Goal: Task Accomplishment & Management: Manage account settings

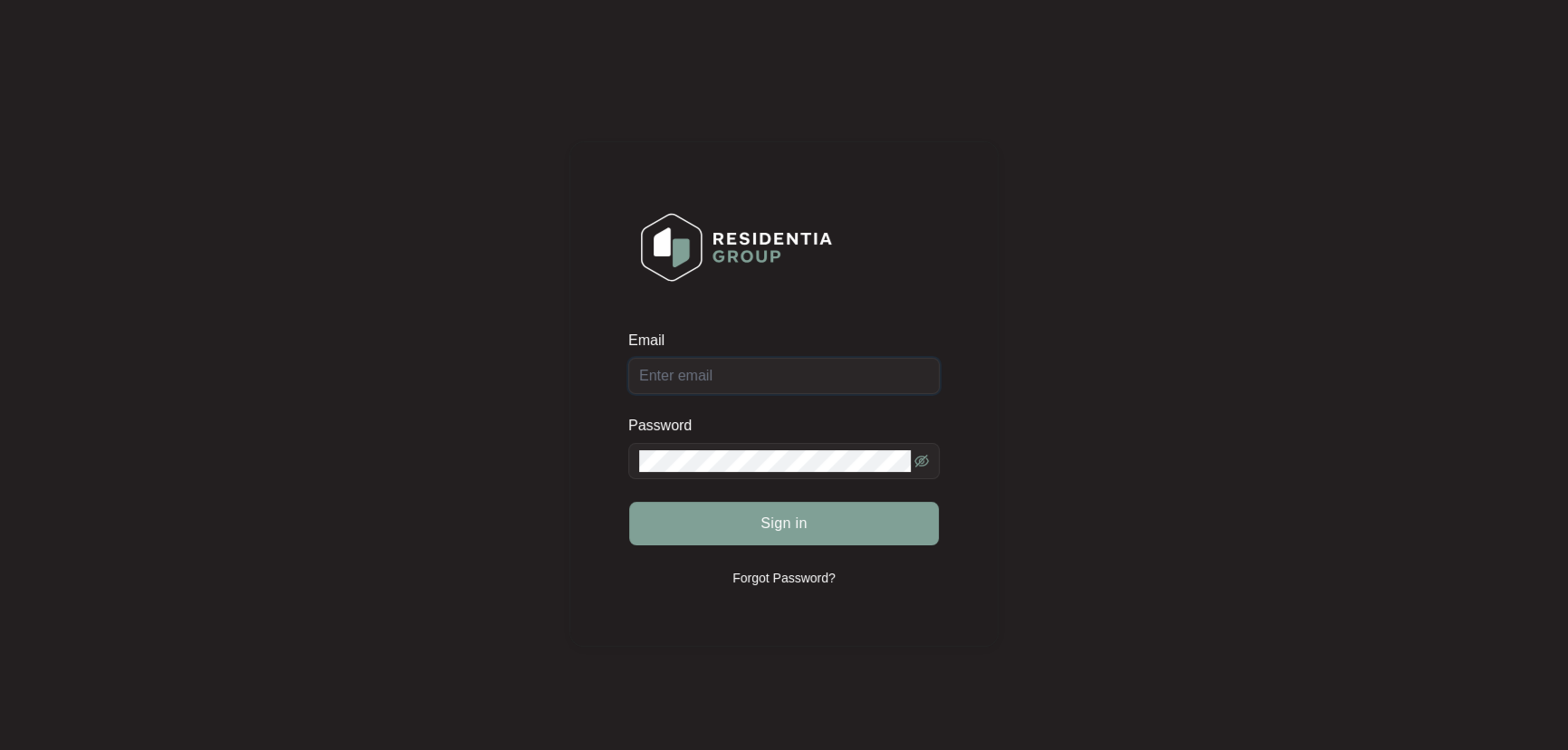
type input "[EMAIL_ADDRESS][DOMAIN_NAME]"
click at [803, 530] on div "Sign in" at bounding box center [784, 523] width 312 height 45
click at [802, 530] on span "Sign in" at bounding box center [784, 523] width 47 height 22
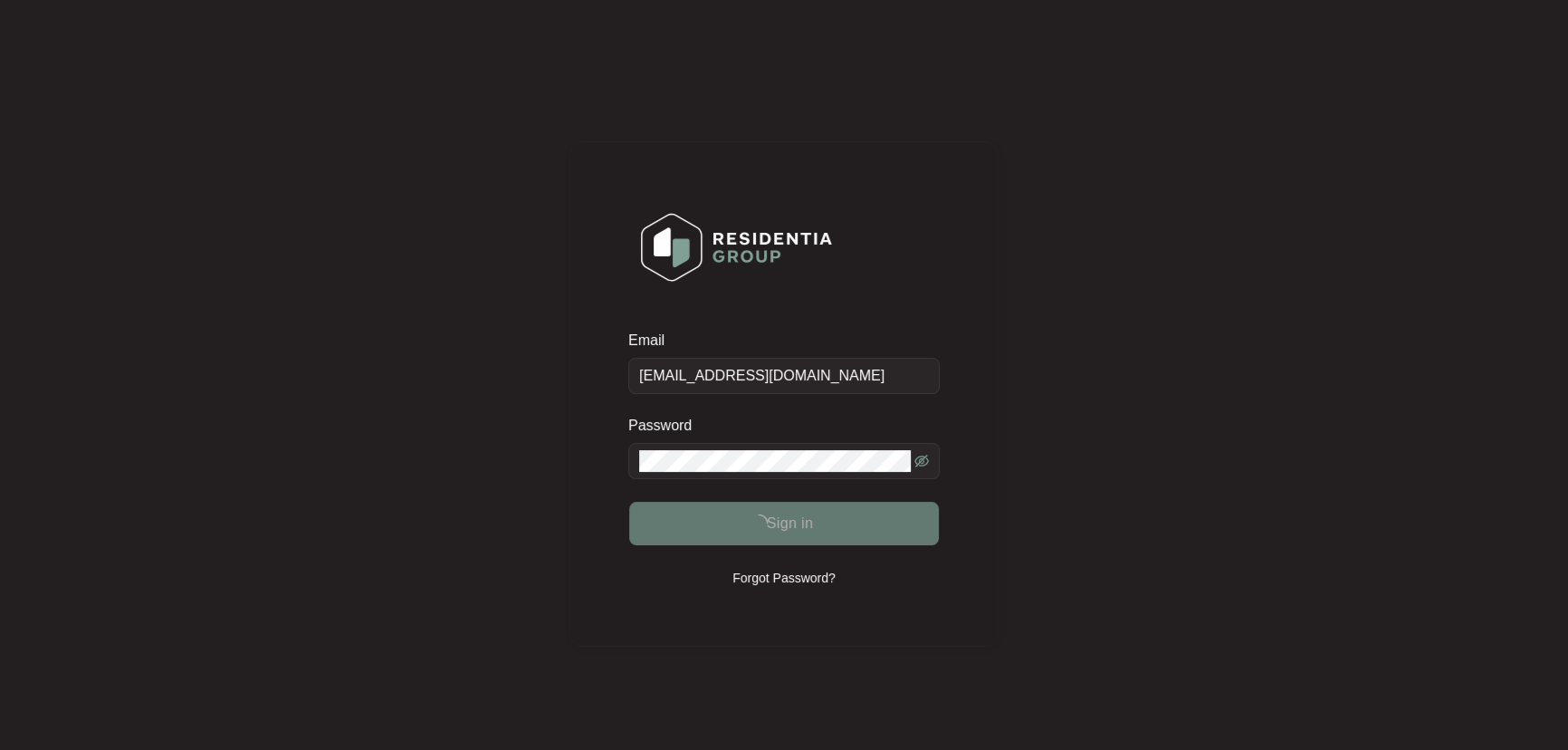
click at [789, 521] on span "Sign in" at bounding box center [790, 523] width 47 height 22
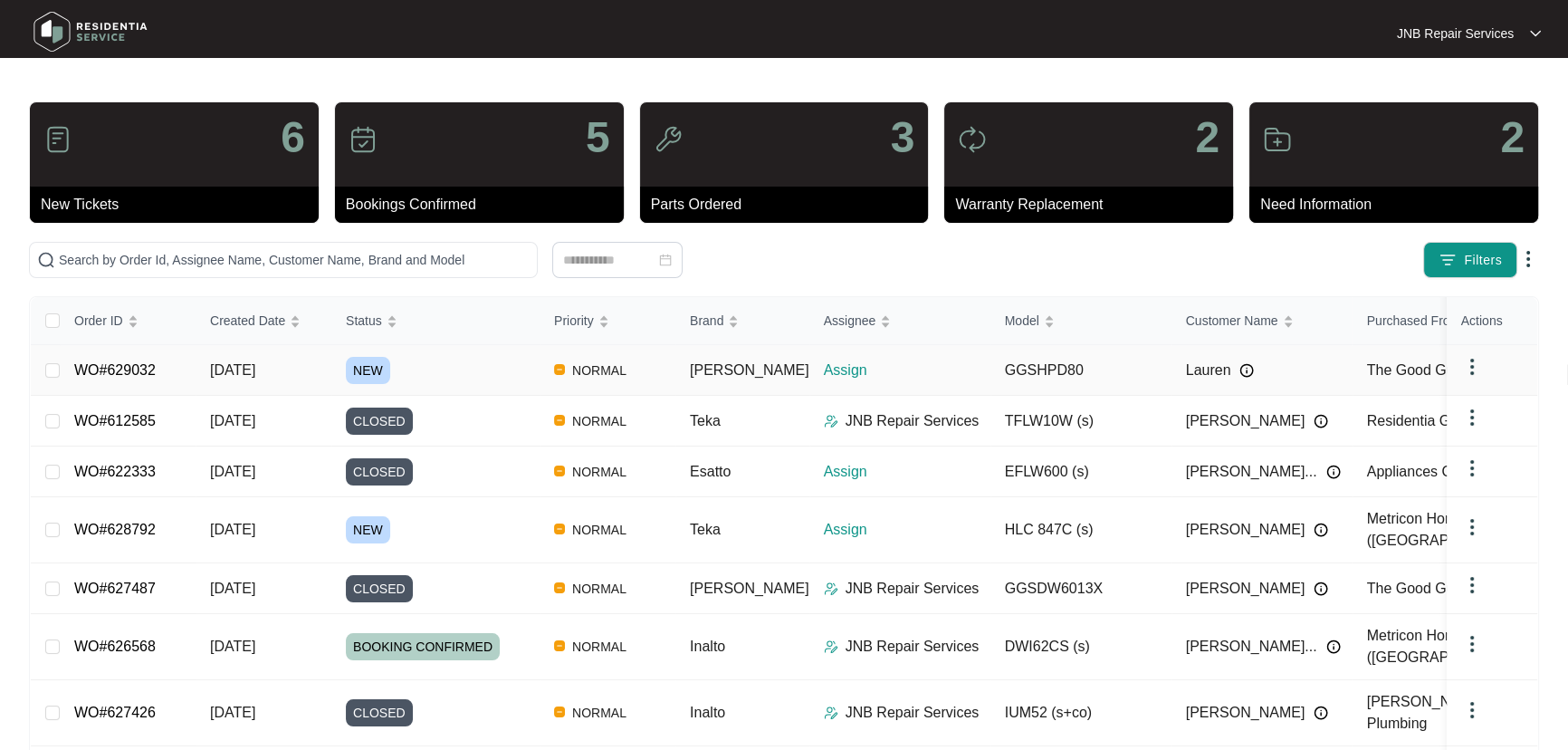
click at [452, 375] on div "NEW" at bounding box center [442, 371] width 194 height 28
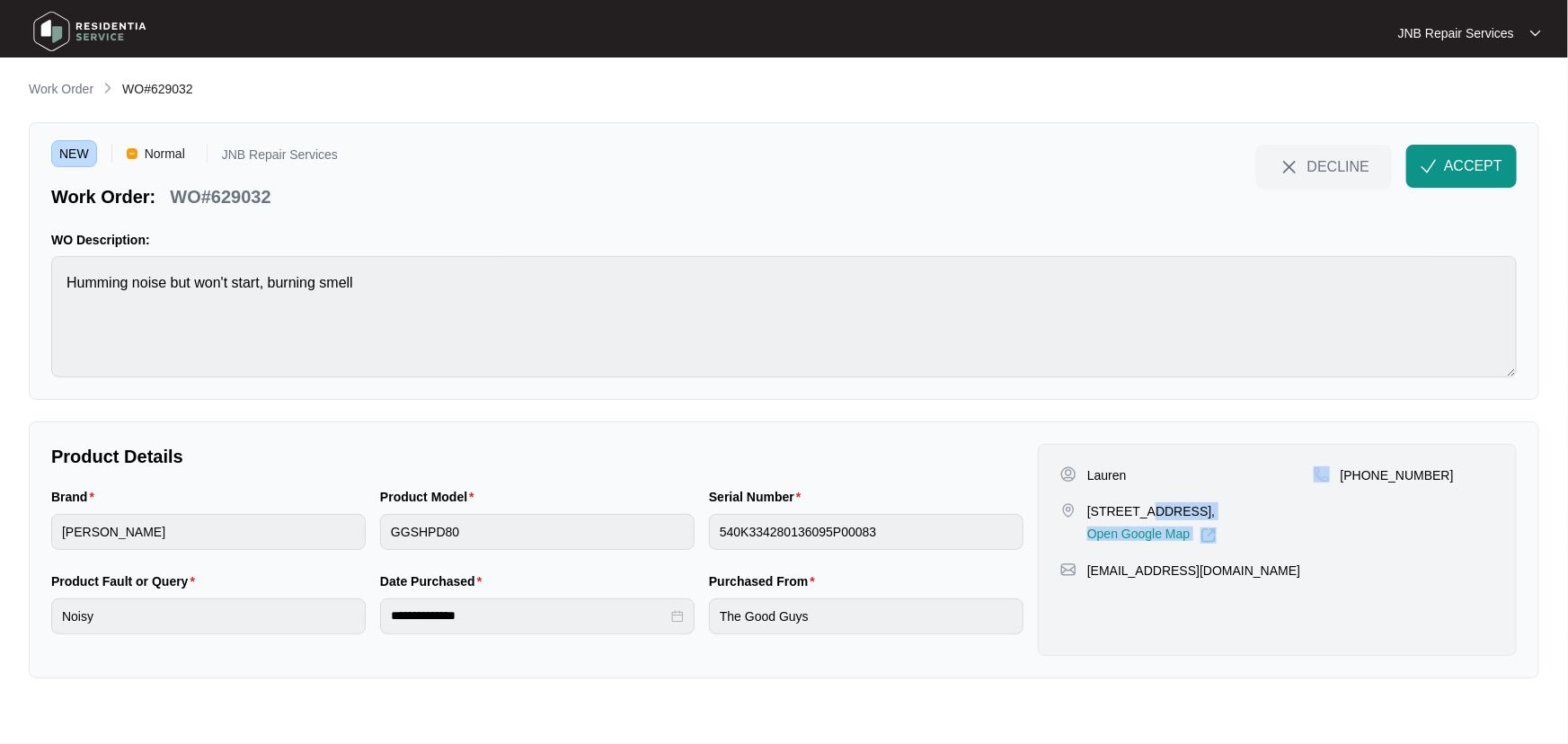
drag, startPoint x: 1311, startPoint y: 515, endPoint x: 1138, endPoint y: 516, distance: 173.0
click at [1138, 516] on div "Lauren [STREET_ADDRESS], Open Google Map [PHONE_NUMBER]" at bounding box center [1277, 504] width 434 height 77
click at [1196, 514] on p "[STREET_ADDRESS]," at bounding box center [1152, 511] width 130 height 18
drag, startPoint x: 1310, startPoint y: 513, endPoint x: 1090, endPoint y: 510, distance: 220.0
click at [1090, 510] on div "[STREET_ADDRESS], Open Google Map" at bounding box center [1187, 523] width 254 height 41
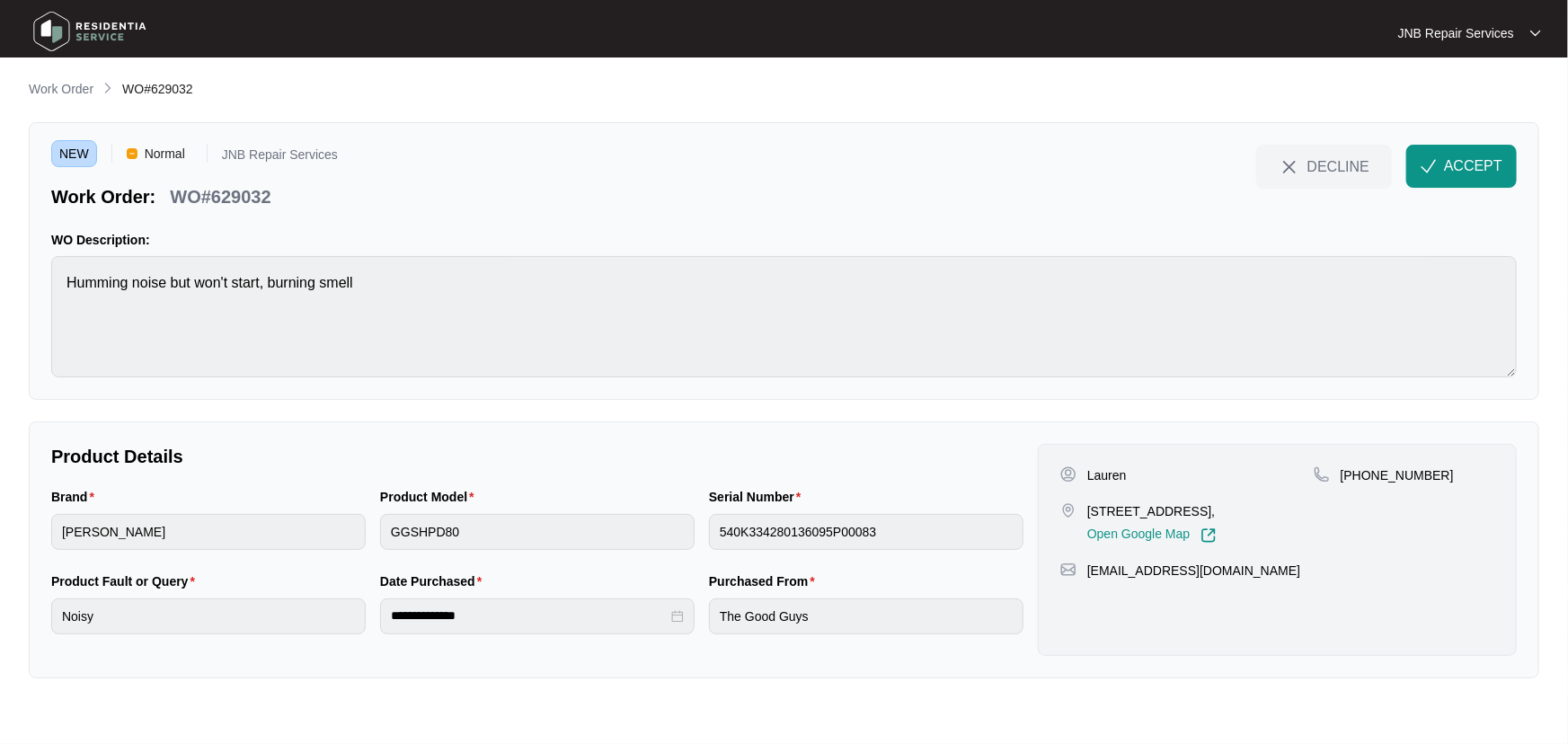
copy p "[STREET_ADDRESS],"
drag, startPoint x: 1141, startPoint y: 476, endPoint x: 1086, endPoint y: 476, distance: 55.0
click at [1086, 476] on div "Lauren" at bounding box center [1187, 475] width 254 height 18
copy p "Lauren"
click at [1399, 479] on p "[PHONE_NUMBER]" at bounding box center [1397, 475] width 113 height 18
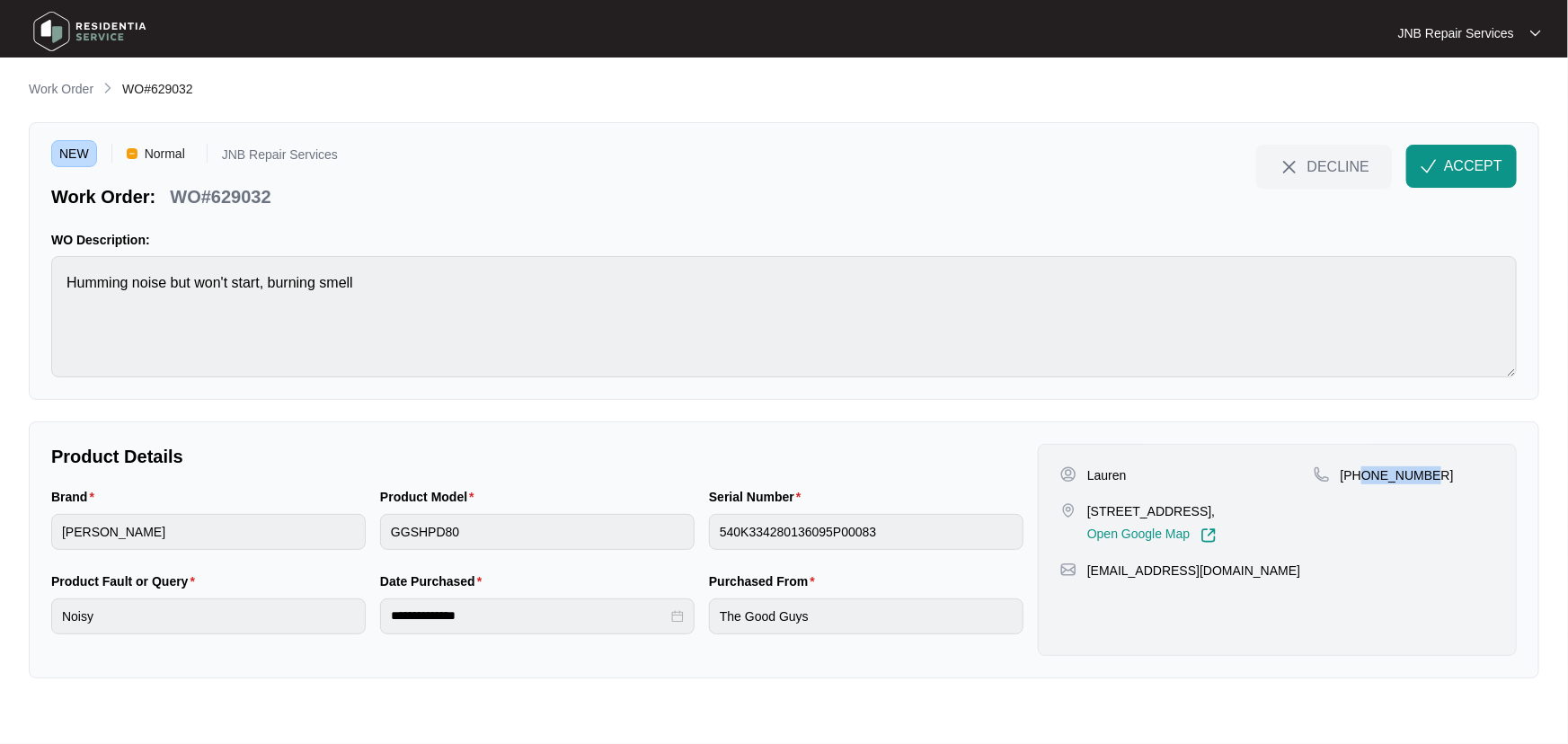
drag, startPoint x: 1417, startPoint y: 475, endPoint x: 1362, endPoint y: 479, distance: 55.1
click at [1362, 479] on div "[PHONE_NUMBER]" at bounding box center [1404, 475] width 181 height 18
copy p "419981029"
drag, startPoint x: 1477, startPoint y: 174, endPoint x: 1452, endPoint y: 200, distance: 36.1
click at [1475, 173] on span "ACCEPT" at bounding box center [1473, 166] width 59 height 21
